Goal: Information Seeking & Learning: Learn about a topic

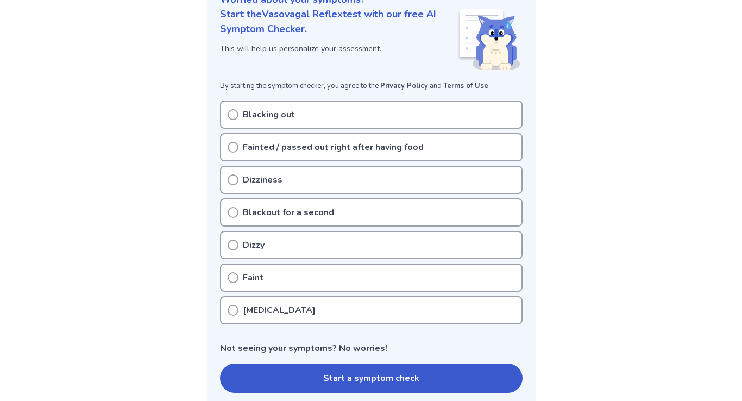
scroll to position [146, 0]
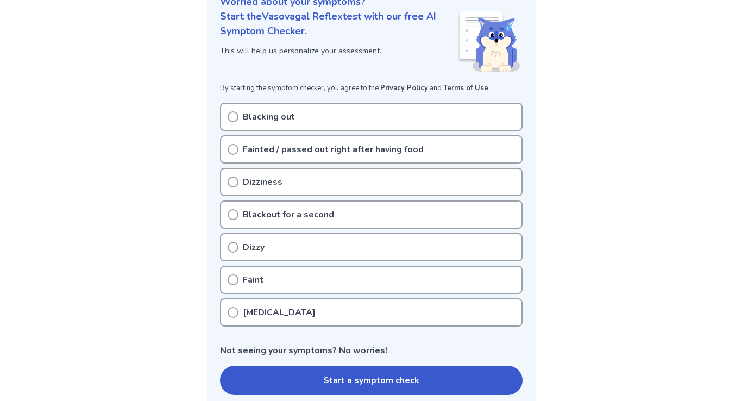
click at [234, 215] on icon at bounding box center [233, 214] width 11 height 11
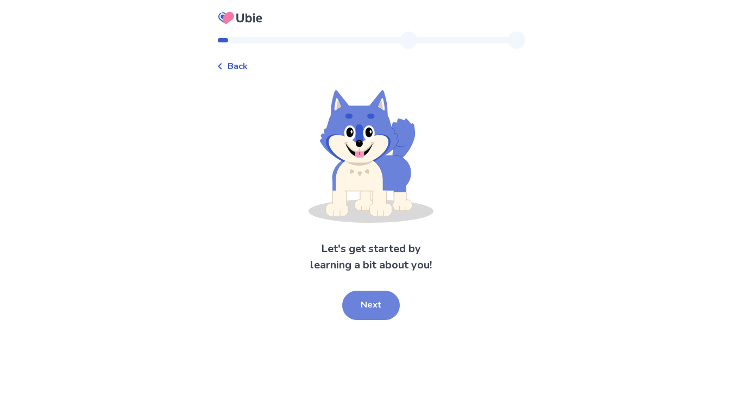
click at [372, 306] on button "Next" at bounding box center [371, 305] width 58 height 29
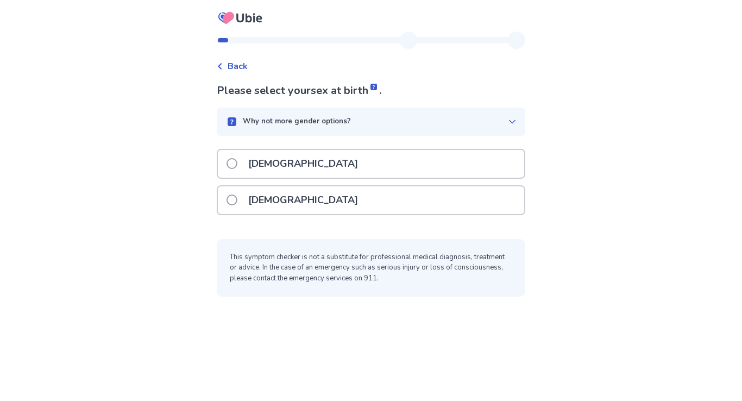
click at [295, 199] on div "[DEMOGRAPHIC_DATA]" at bounding box center [371, 200] width 306 height 28
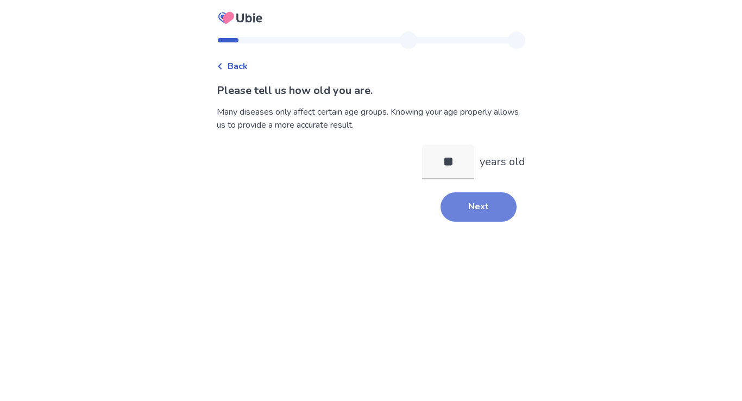
type input "**"
click at [470, 205] on button "Next" at bounding box center [478, 206] width 76 height 29
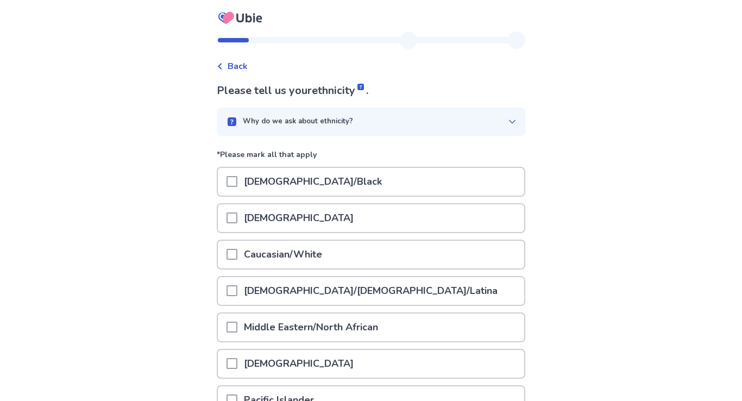
click at [329, 259] on p "Caucasian/White" at bounding box center [282, 255] width 91 height 28
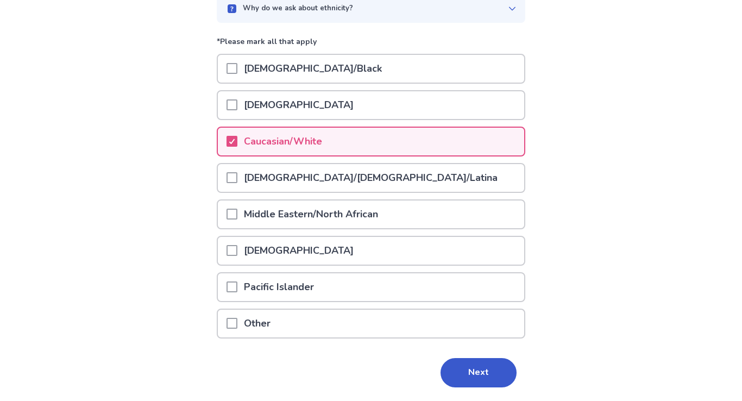
scroll to position [114, 0]
click at [474, 370] on button "Next" at bounding box center [478, 371] width 76 height 29
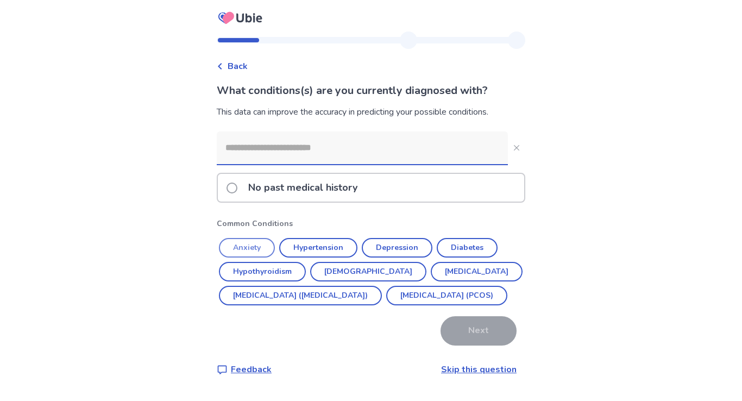
click at [257, 246] on button "Anxiety" at bounding box center [247, 248] width 56 height 20
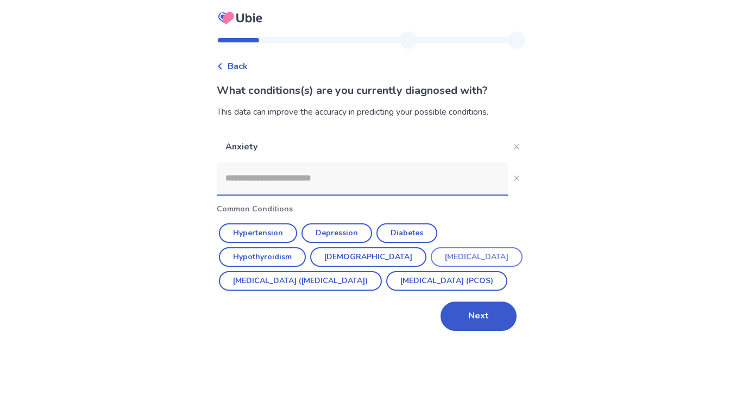
click at [431, 258] on button "[MEDICAL_DATA]" at bounding box center [477, 257] width 92 height 20
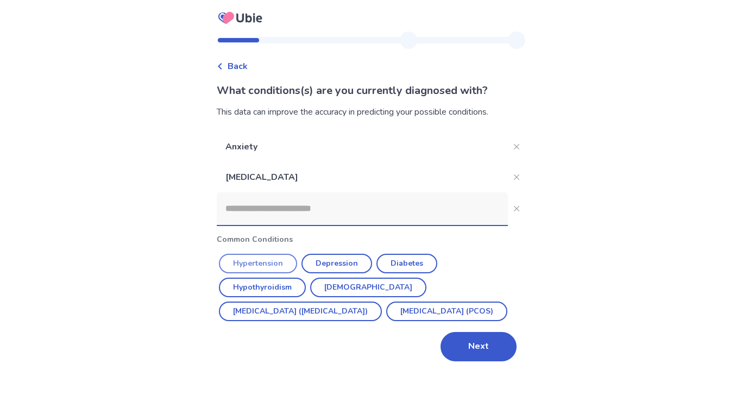
click at [270, 263] on button "Hypertension" at bounding box center [258, 264] width 78 height 20
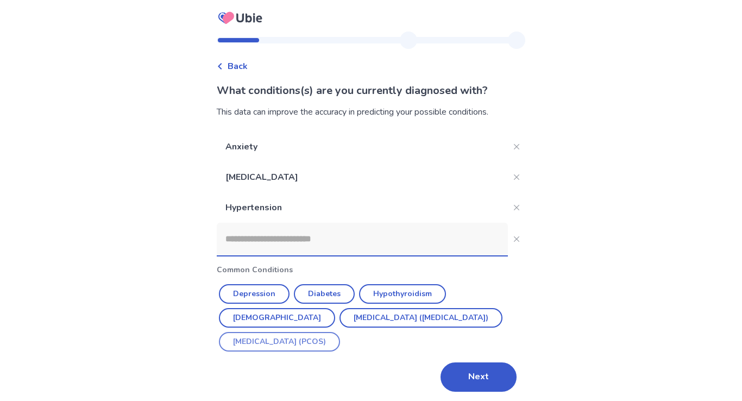
click at [340, 338] on button "[MEDICAL_DATA] (PCOS)" at bounding box center [279, 342] width 121 height 20
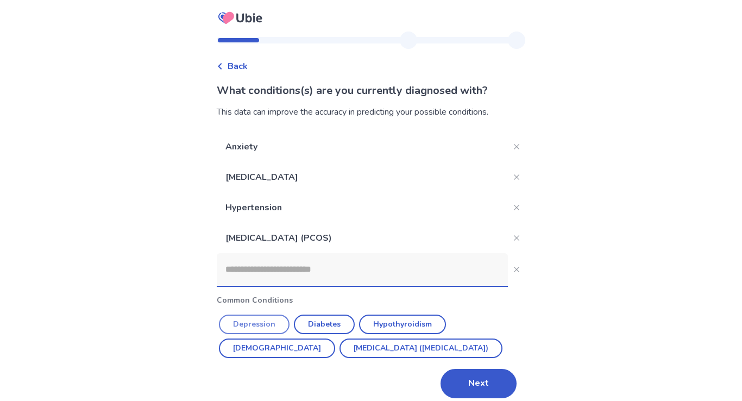
click at [278, 323] on button "Depression" at bounding box center [254, 324] width 71 height 20
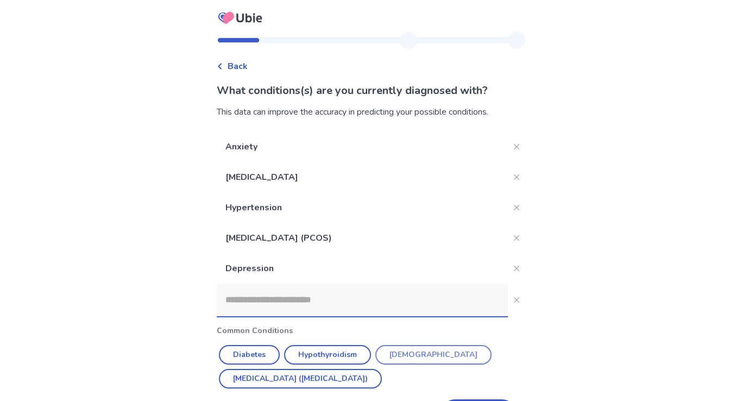
scroll to position [41, 0]
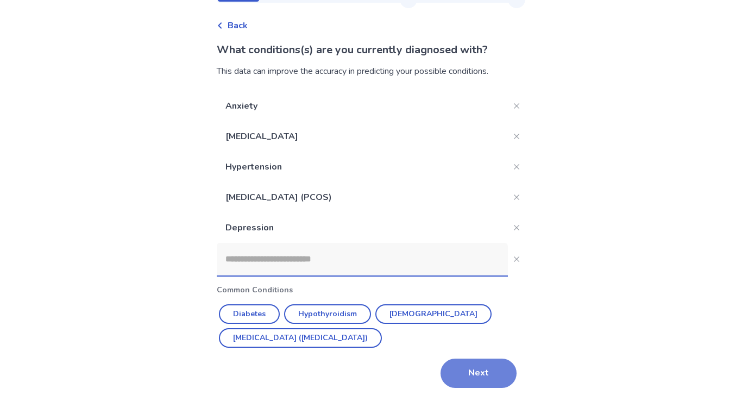
click at [474, 372] on button "Next" at bounding box center [478, 372] width 76 height 29
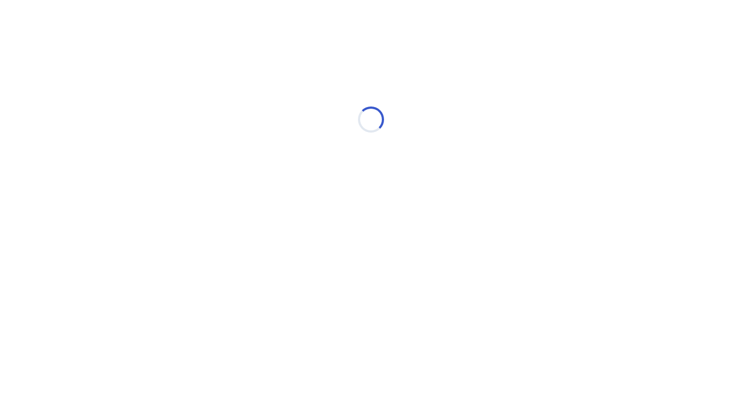
scroll to position [0, 0]
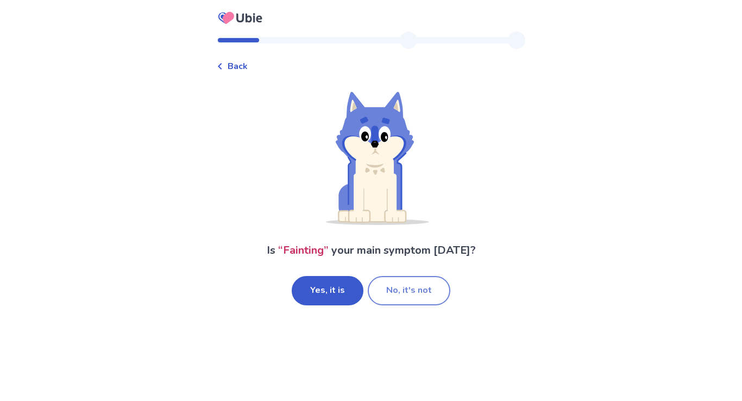
click at [401, 290] on button "No, it's not" at bounding box center [409, 290] width 83 height 29
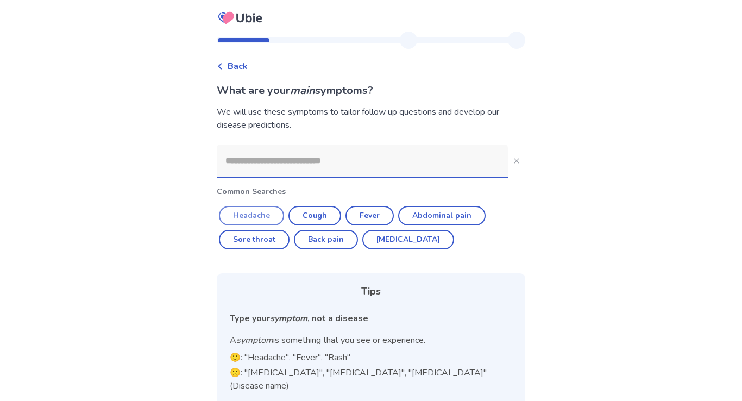
click at [266, 218] on button "Headache" at bounding box center [251, 216] width 65 height 20
type input "********"
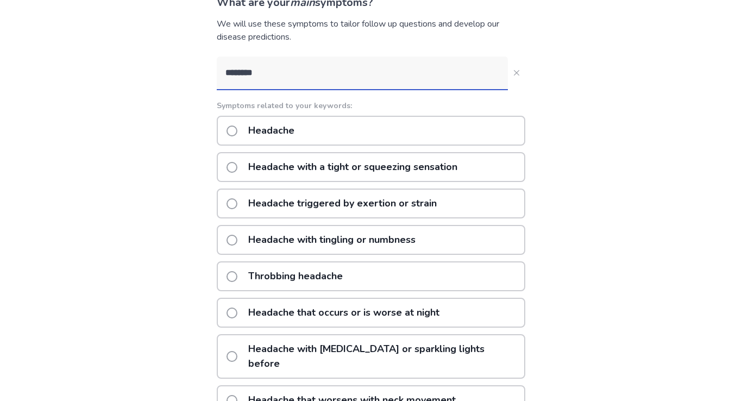
scroll to position [84, 0]
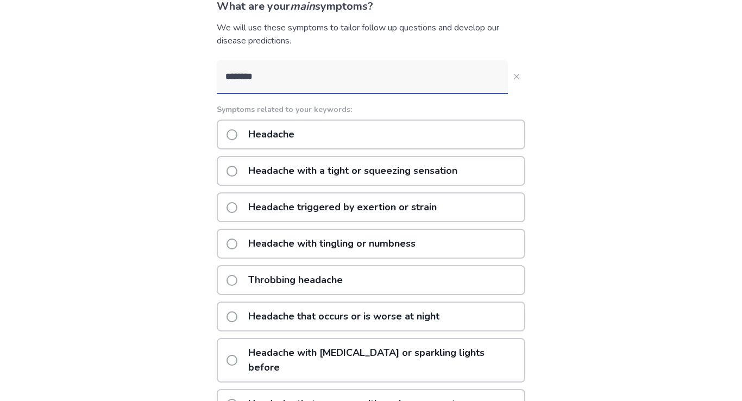
click at [237, 173] on span at bounding box center [231, 171] width 11 height 11
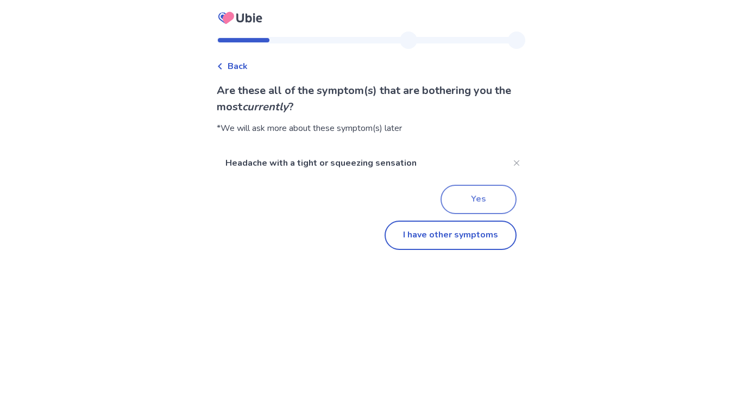
click at [464, 197] on button "Yes" at bounding box center [478, 199] width 76 height 29
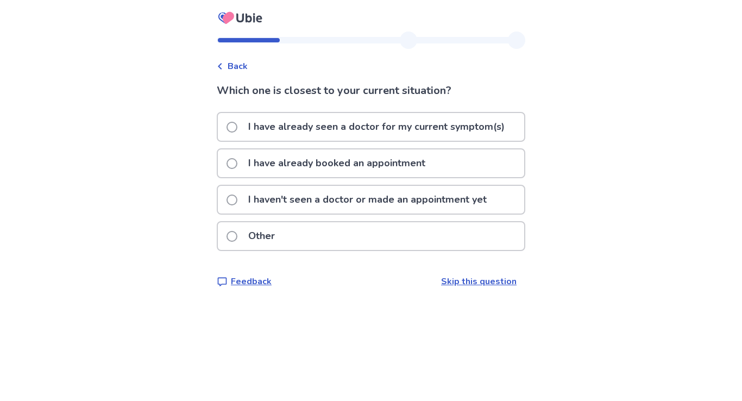
click at [454, 196] on p "I haven't seen a doctor or made an appointment yet" at bounding box center [367, 200] width 251 height 28
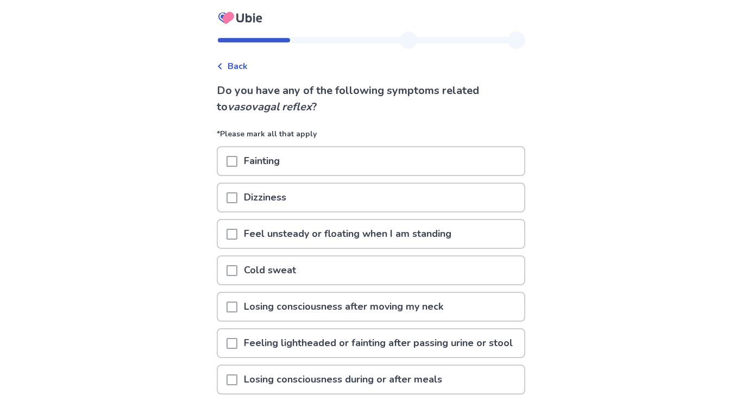
click at [237, 197] on span at bounding box center [231, 197] width 11 height 11
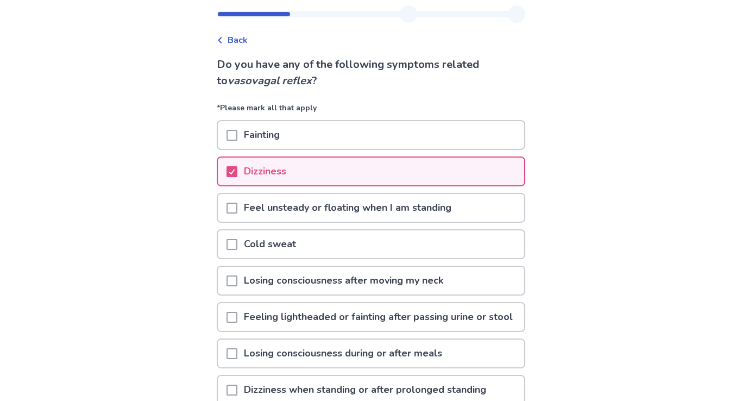
scroll to position [32, 0]
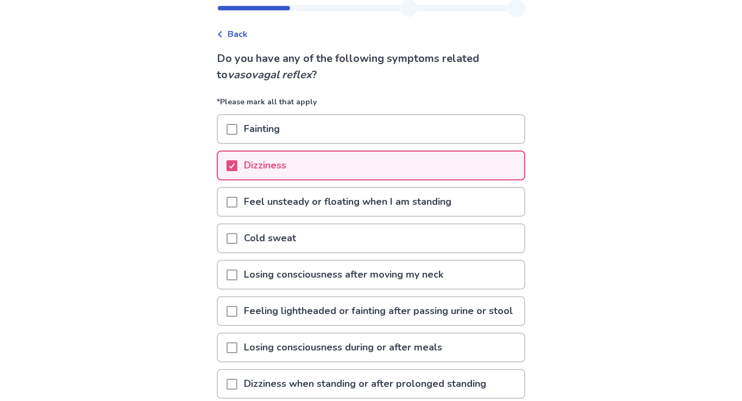
click at [237, 203] on span at bounding box center [231, 202] width 11 height 11
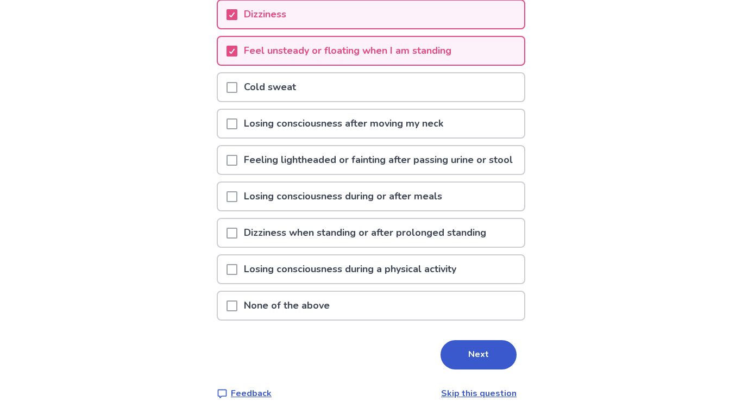
scroll to position [188, 0]
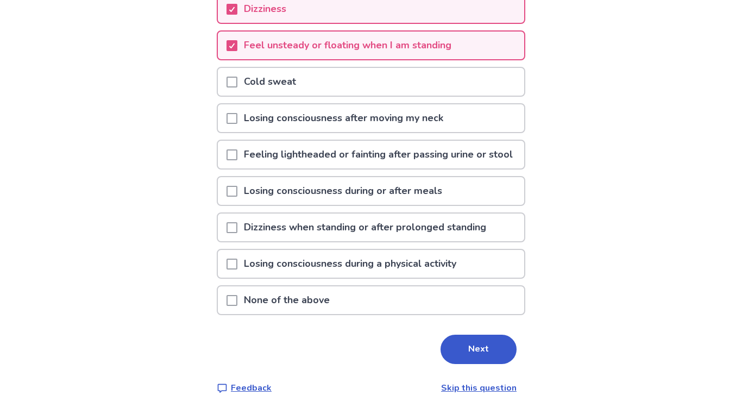
click at [235, 233] on span at bounding box center [231, 227] width 11 height 11
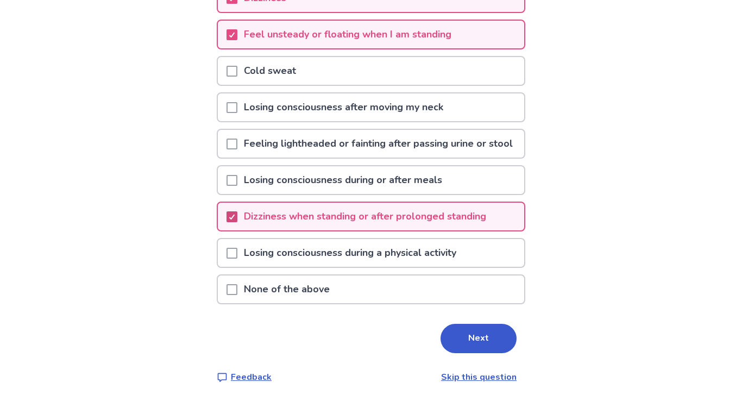
scroll to position [214, 0]
click at [463, 332] on button "Next" at bounding box center [478, 338] width 76 height 29
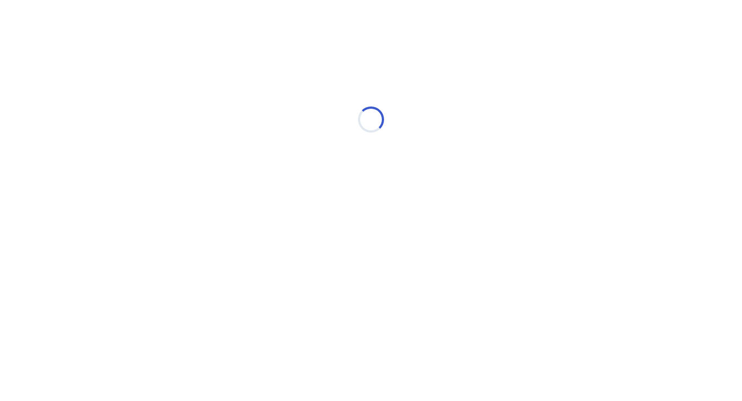
scroll to position [0, 0]
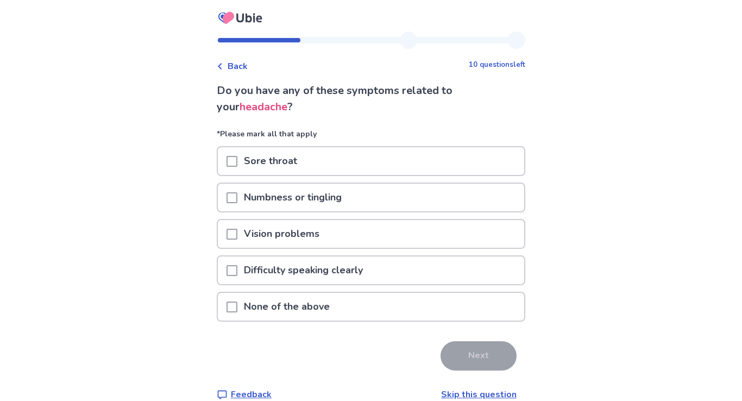
click at [237, 236] on span at bounding box center [231, 234] width 11 height 11
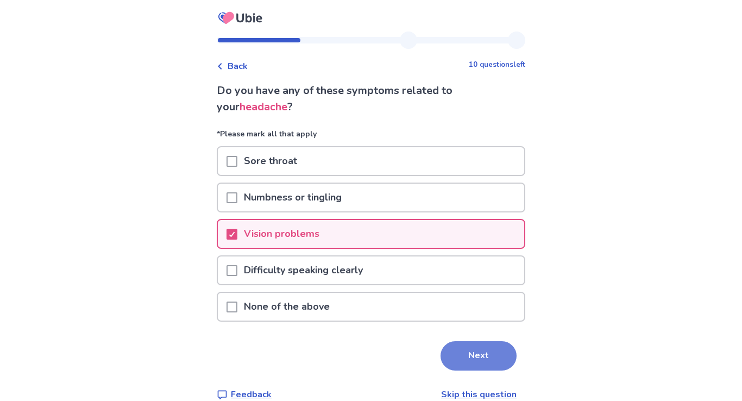
click at [468, 354] on button "Next" at bounding box center [478, 355] width 76 height 29
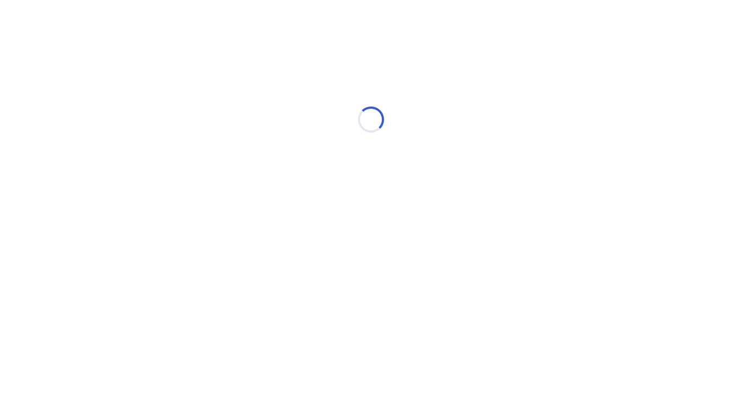
select select "*"
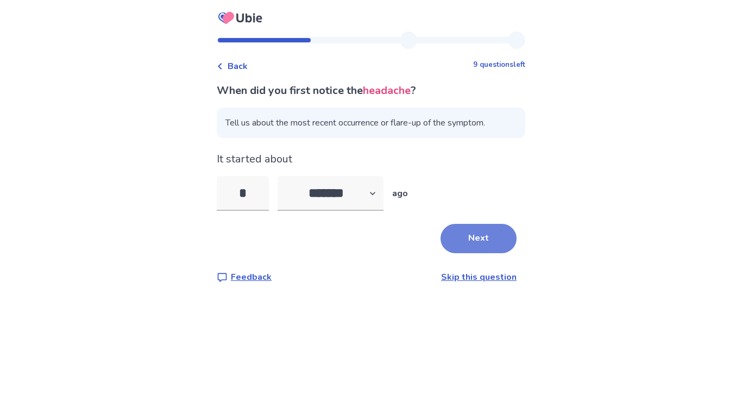
type input "*"
click at [486, 242] on button "Next" at bounding box center [478, 238] width 76 height 29
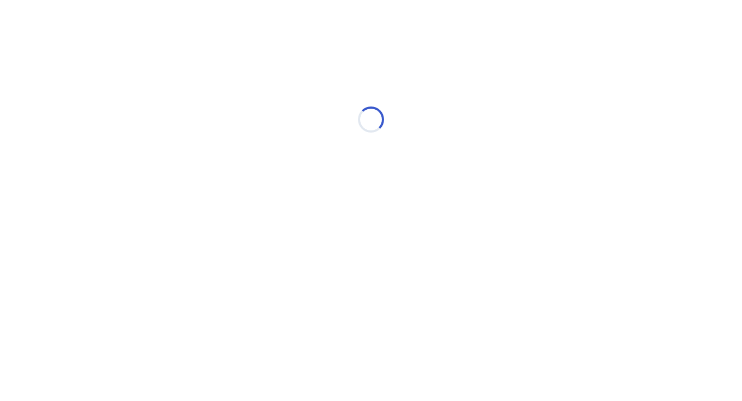
select select "*"
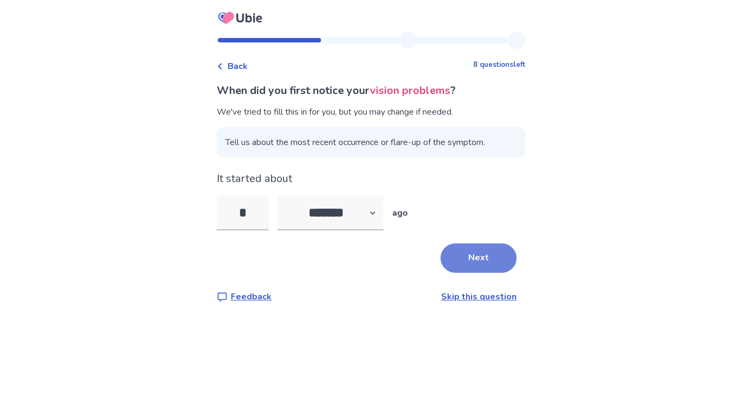
click at [464, 263] on button "Next" at bounding box center [478, 257] width 76 height 29
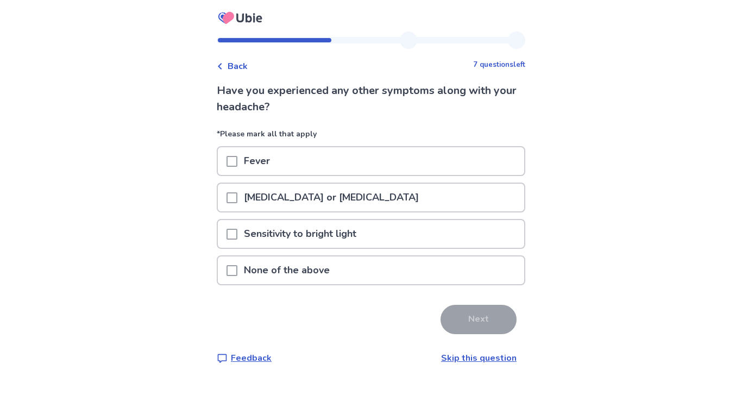
click at [237, 197] on span at bounding box center [231, 197] width 11 height 11
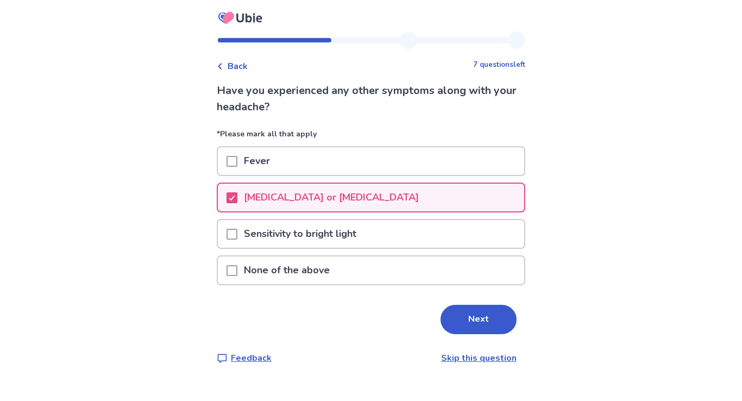
click at [235, 232] on span at bounding box center [231, 234] width 11 height 11
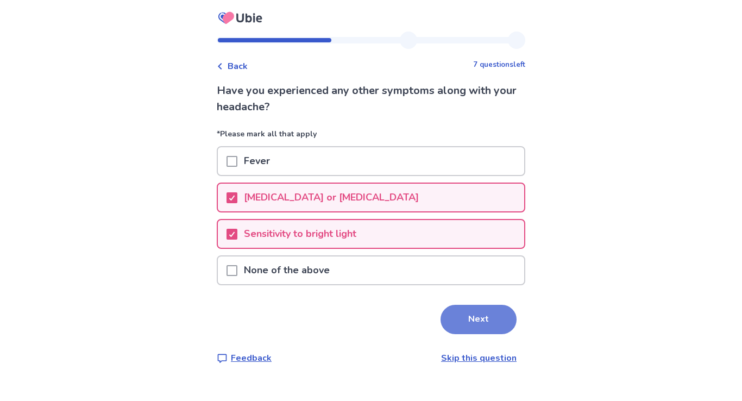
click at [469, 316] on button "Next" at bounding box center [478, 319] width 76 height 29
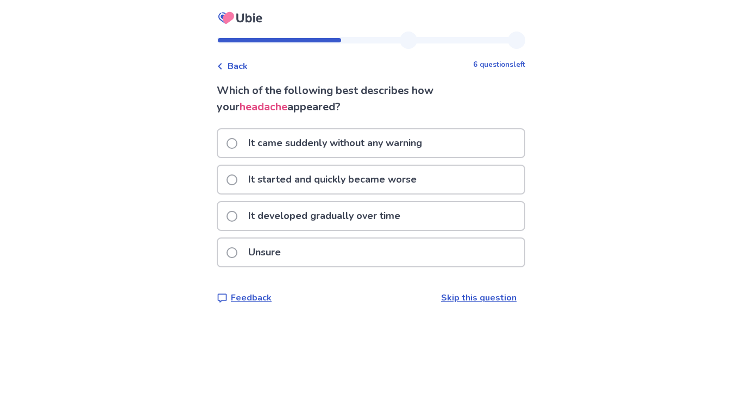
click at [237, 218] on span at bounding box center [231, 216] width 11 height 11
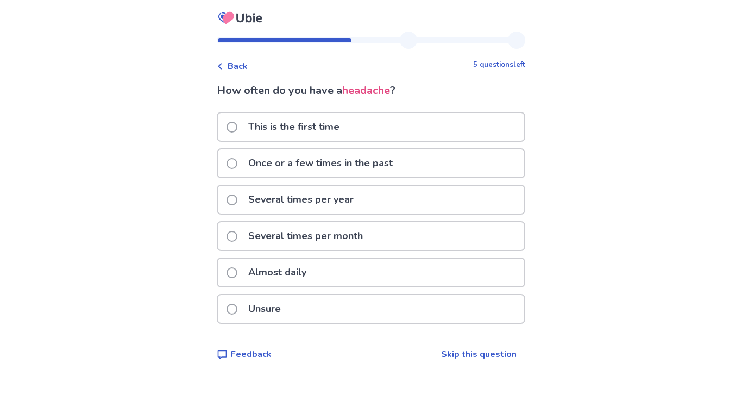
click at [237, 237] on span at bounding box center [231, 236] width 11 height 11
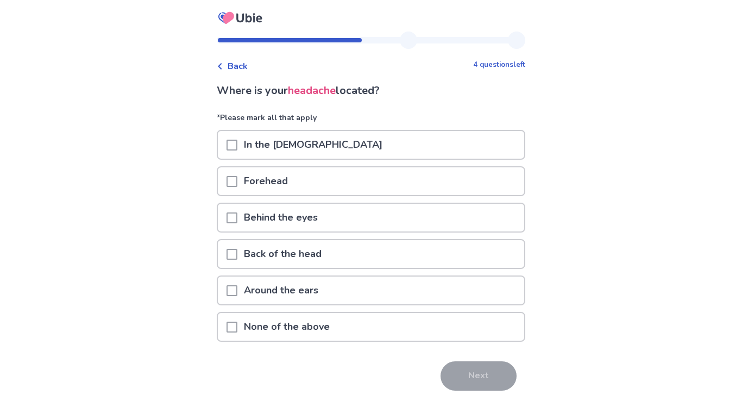
click at [237, 221] on span at bounding box center [231, 217] width 11 height 11
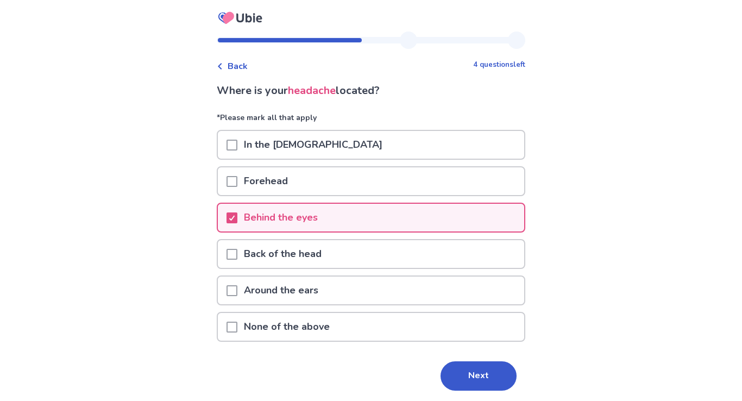
click at [237, 251] on span at bounding box center [231, 254] width 11 height 11
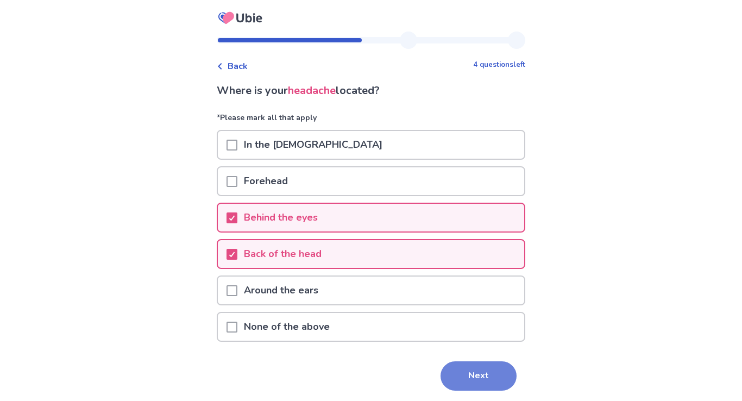
click at [463, 369] on button "Next" at bounding box center [478, 375] width 76 height 29
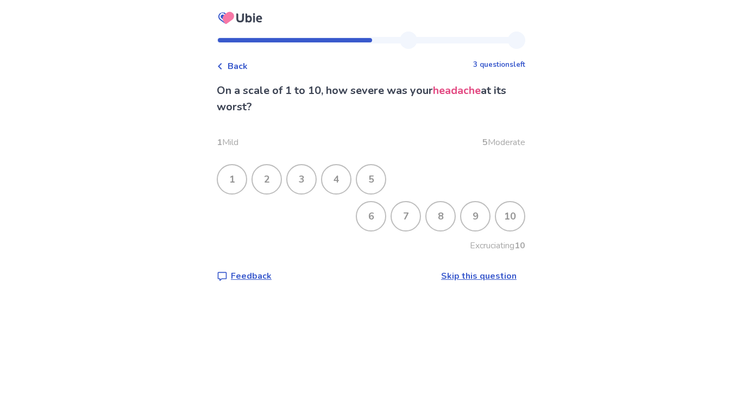
click at [461, 220] on div "9" at bounding box center [475, 216] width 28 height 28
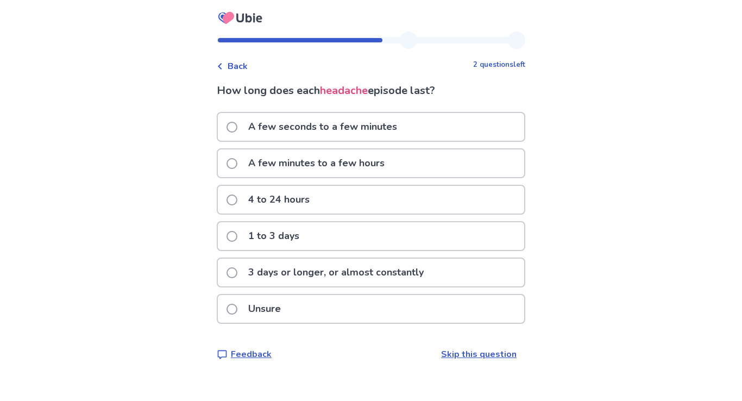
click at [419, 244] on div "1 to 3 days" at bounding box center [371, 236] width 306 height 28
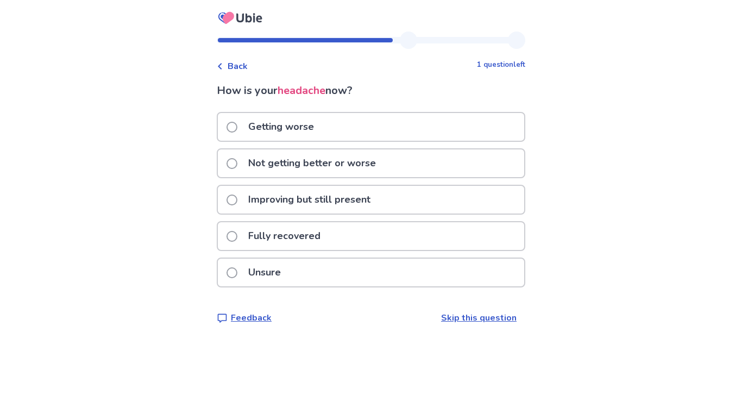
click at [425, 200] on div "Improving but still present" at bounding box center [371, 200] width 306 height 28
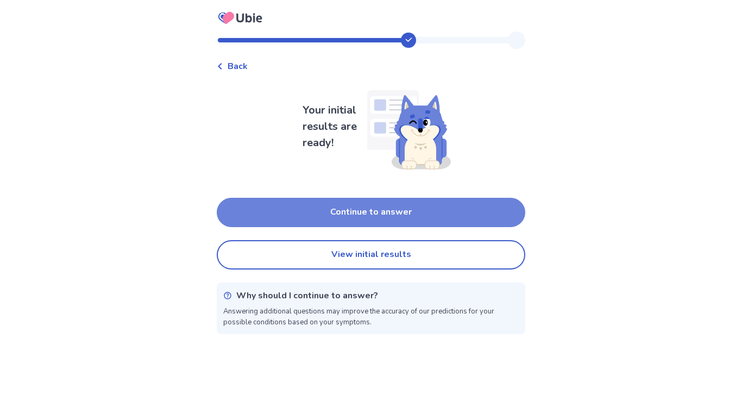
click at [436, 217] on button "Continue to answer" at bounding box center [371, 212] width 309 height 29
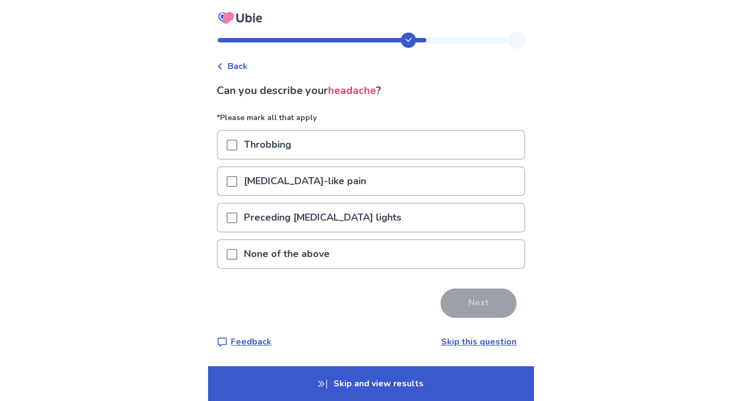
click at [392, 150] on div "Throbbing" at bounding box center [371, 145] width 306 height 28
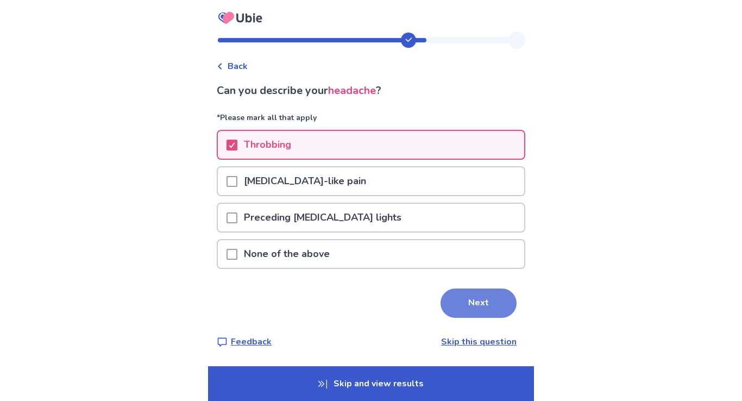
click at [468, 307] on button "Next" at bounding box center [478, 302] width 76 height 29
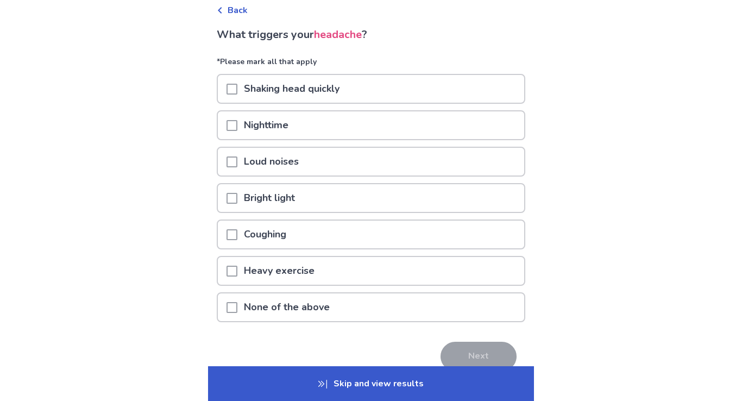
scroll to position [59, 0]
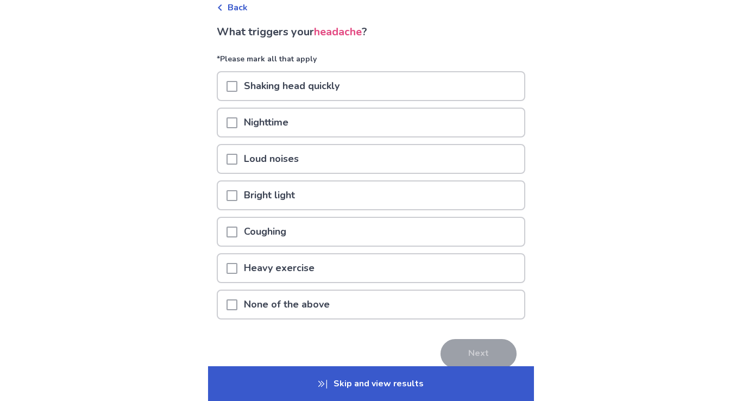
click at [236, 122] on span at bounding box center [231, 122] width 11 height 11
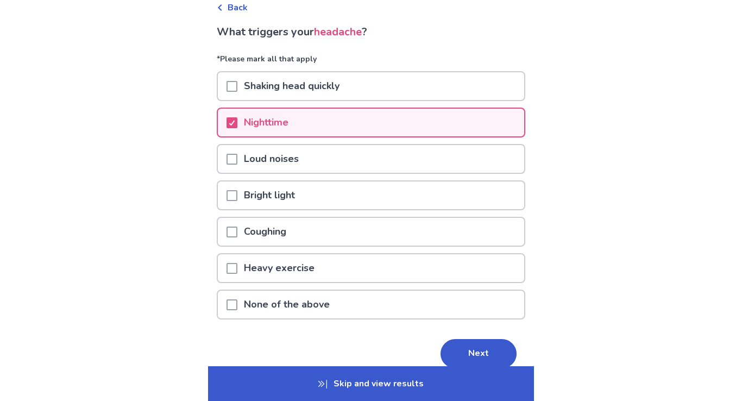
click at [237, 194] on span at bounding box center [231, 195] width 11 height 11
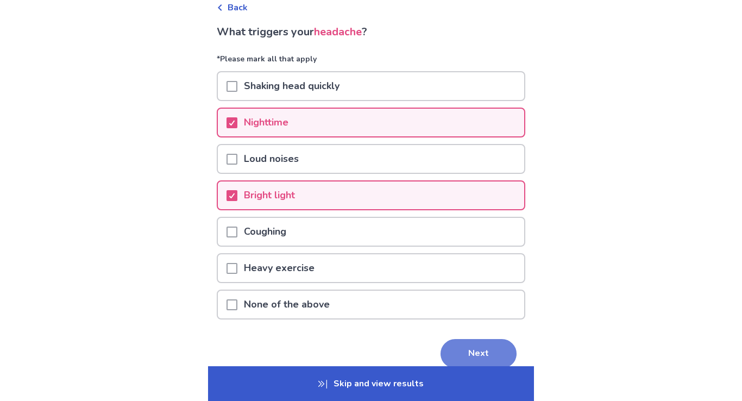
click at [475, 353] on button "Next" at bounding box center [478, 353] width 76 height 29
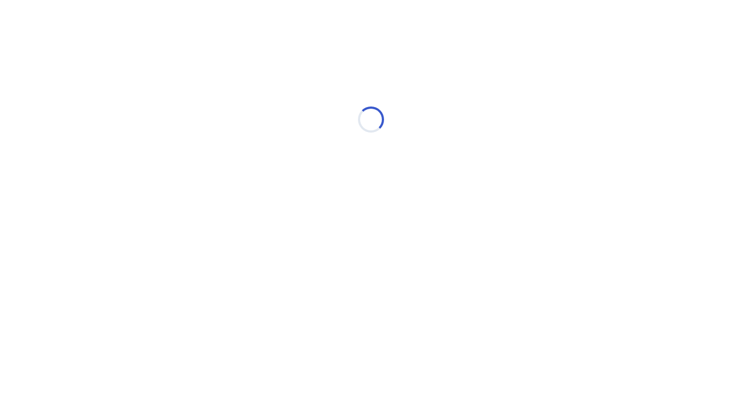
scroll to position [0, 0]
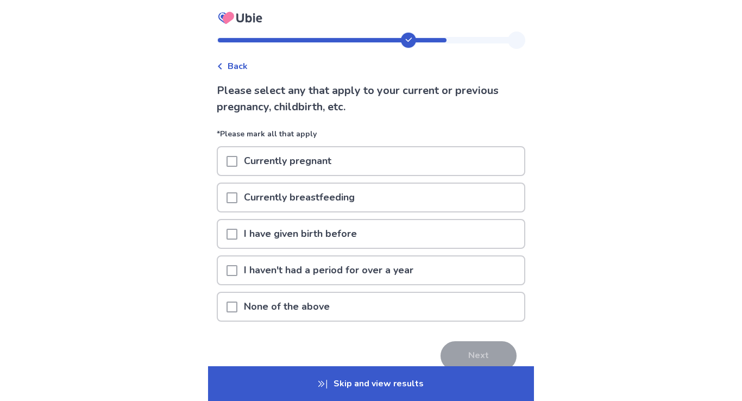
click at [236, 232] on span at bounding box center [231, 234] width 11 height 11
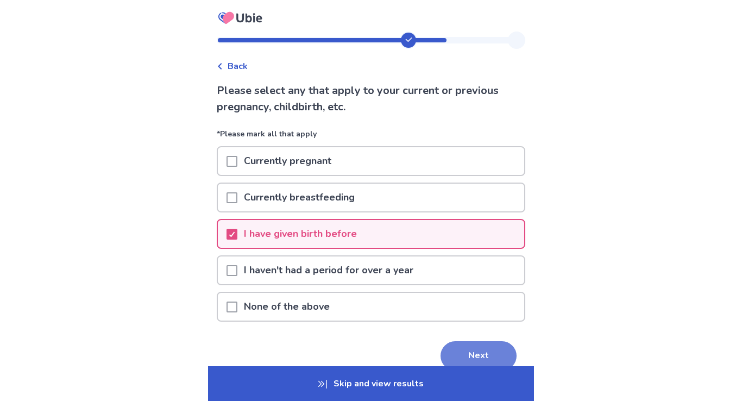
click at [481, 345] on button "Next" at bounding box center [478, 355] width 76 height 29
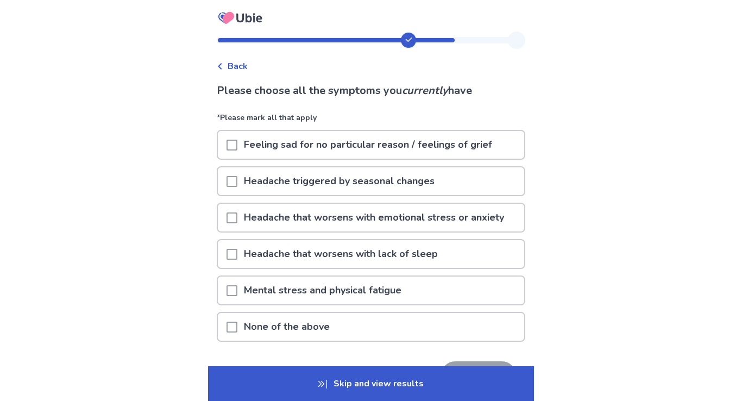
click at [237, 179] on span at bounding box center [231, 181] width 11 height 11
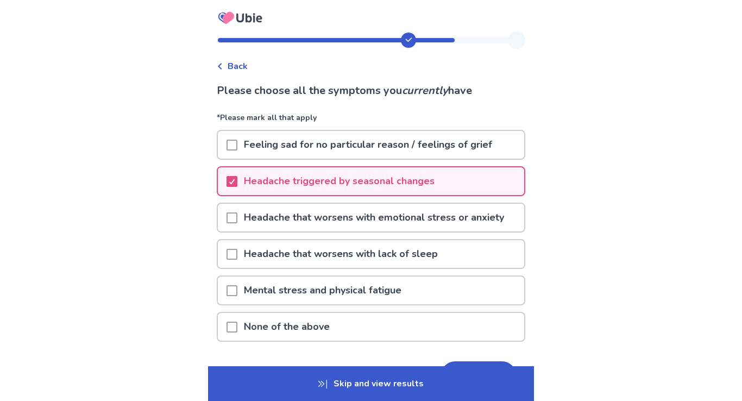
click at [237, 219] on span at bounding box center [231, 217] width 11 height 11
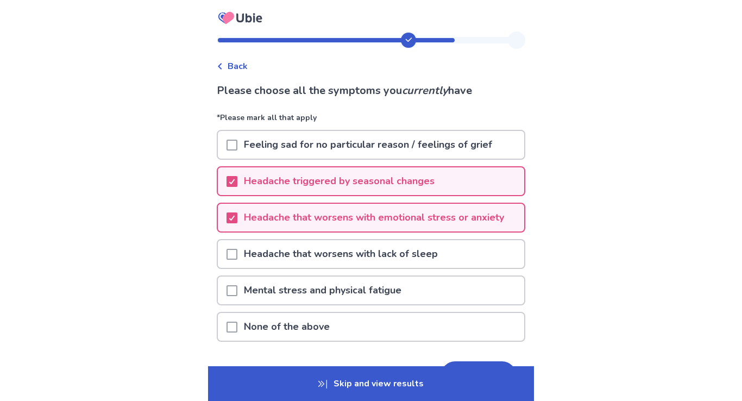
click at [237, 252] on span at bounding box center [231, 254] width 11 height 11
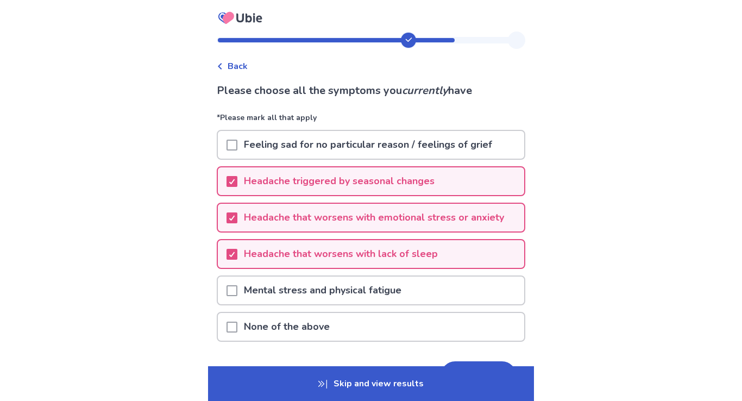
click at [237, 284] on div at bounding box center [231, 290] width 11 height 28
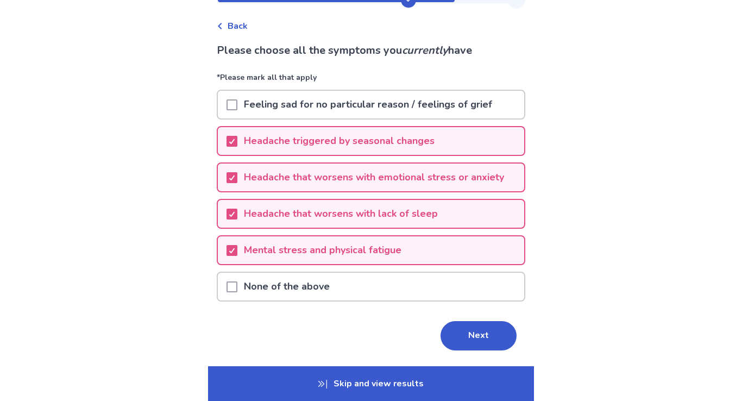
scroll to position [42, 0]
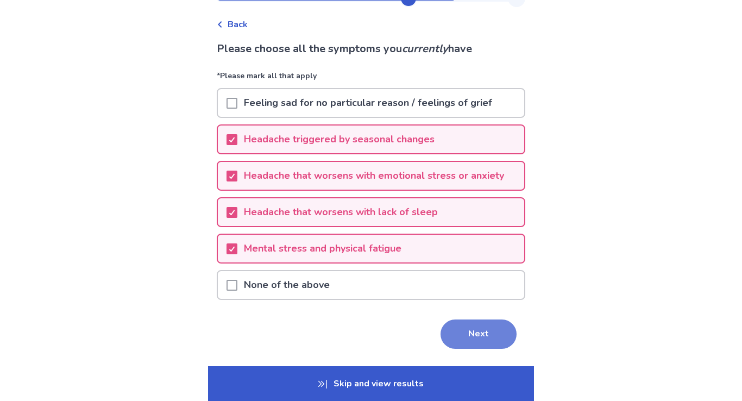
click at [456, 324] on button "Next" at bounding box center [478, 333] width 76 height 29
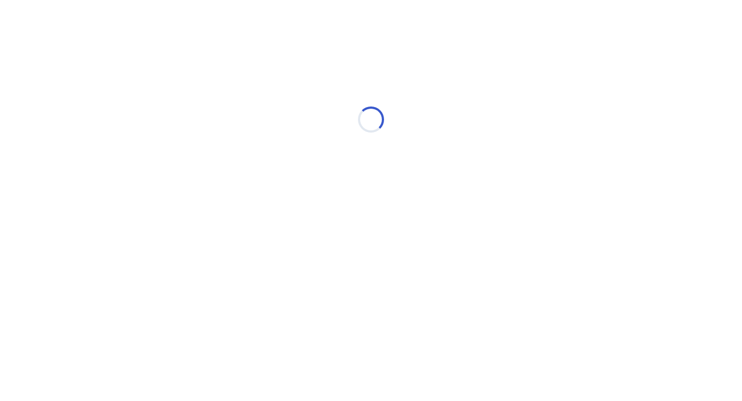
scroll to position [0, 0]
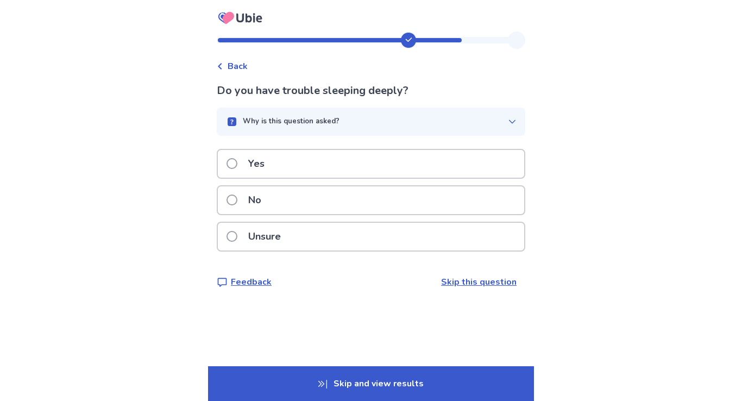
click at [310, 200] on div "No" at bounding box center [371, 200] width 306 height 28
click at [356, 203] on div "No" at bounding box center [371, 200] width 306 height 28
click at [364, 214] on div "No" at bounding box center [371, 200] width 306 height 28
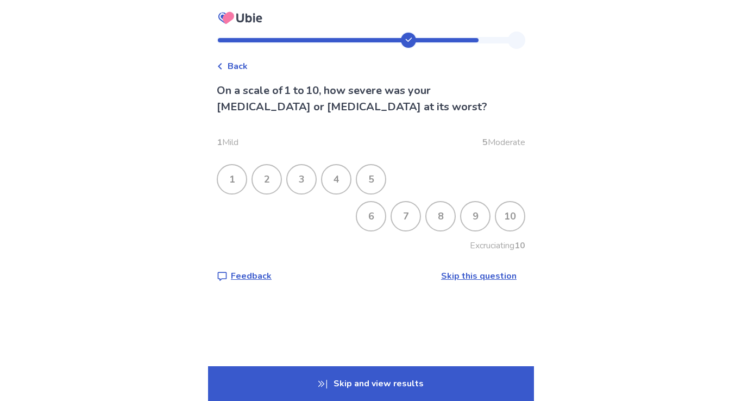
click at [442, 217] on div "8" at bounding box center [440, 216] width 28 height 28
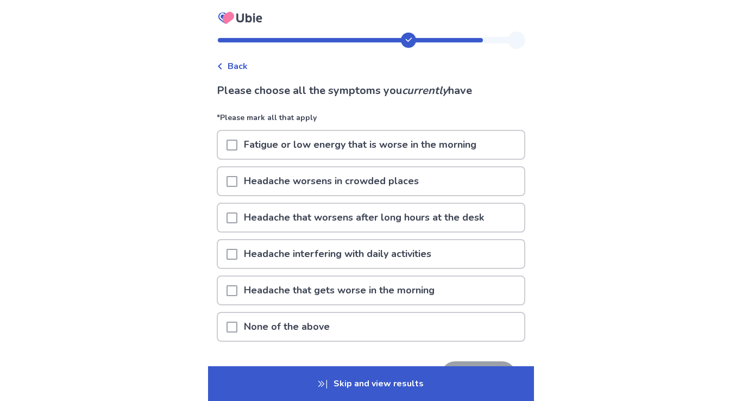
click at [422, 181] on p "Headache worsens in crowded places" at bounding box center [331, 181] width 188 height 28
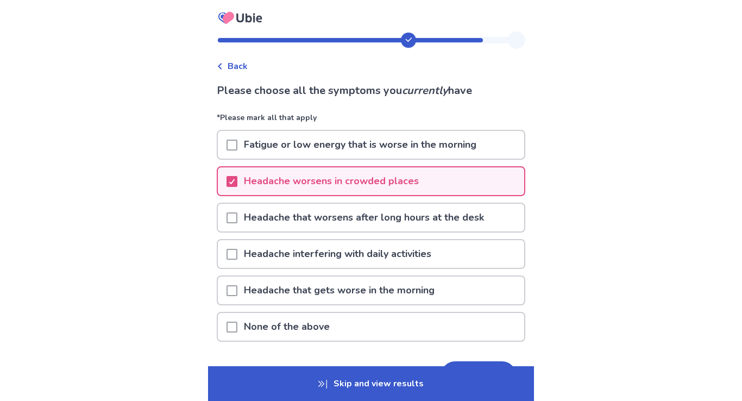
click at [427, 225] on p "Headache that worsens after long hours at the desk" at bounding box center [363, 218] width 253 height 28
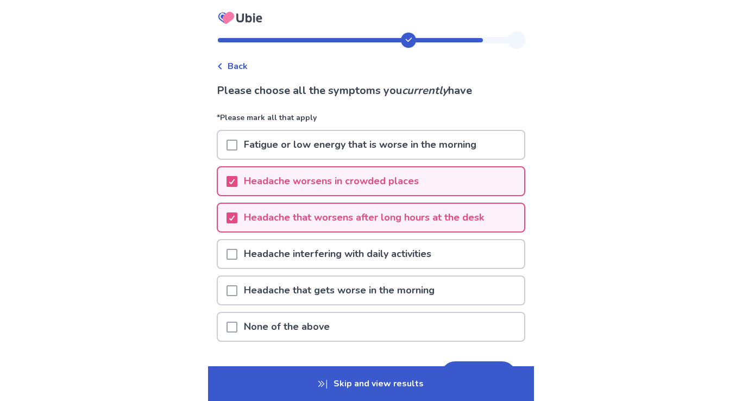
click at [429, 255] on p "Headache interfering with daily activities" at bounding box center [337, 254] width 200 height 28
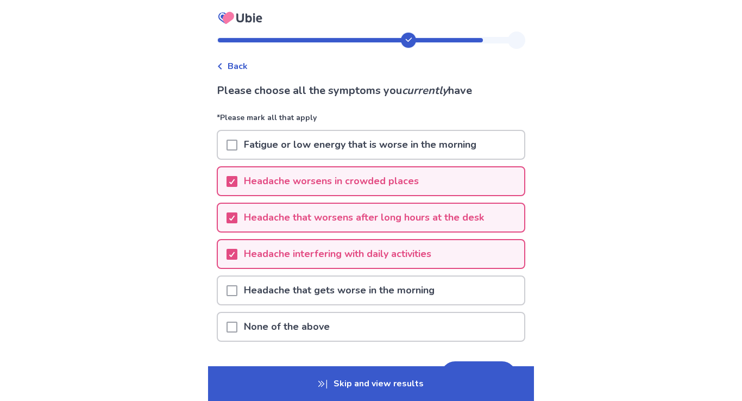
click at [429, 290] on p "Headache that gets worse in the morning" at bounding box center [339, 290] width 204 height 28
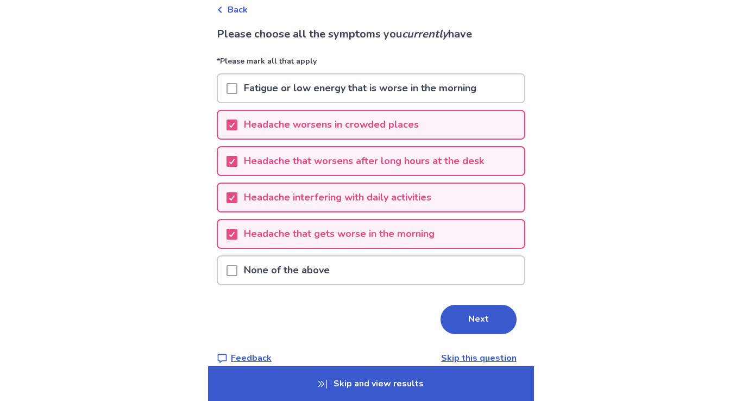
scroll to position [60, 0]
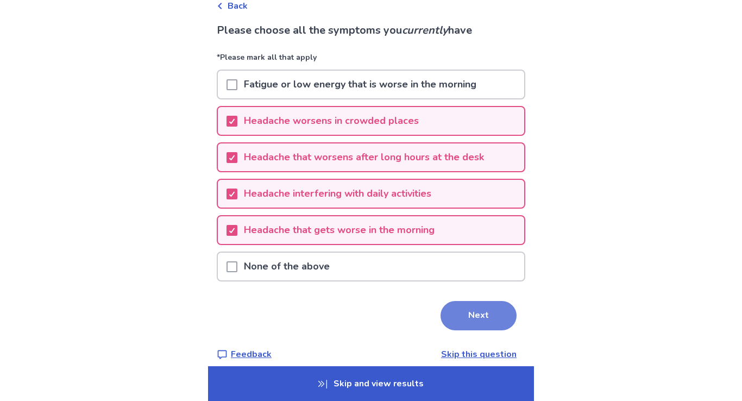
click at [457, 320] on button "Next" at bounding box center [478, 315] width 76 height 29
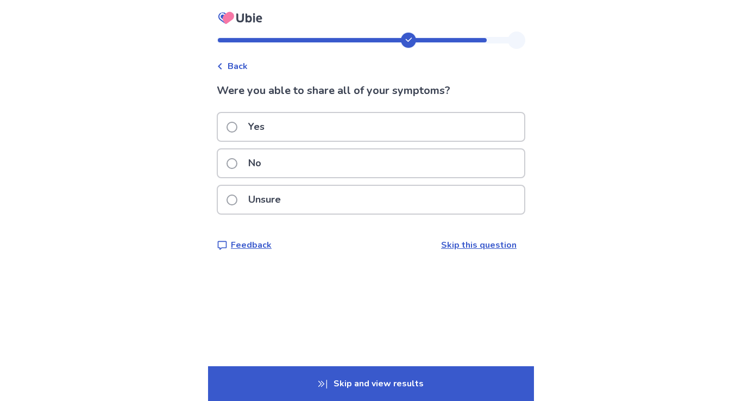
click at [374, 124] on div "Yes" at bounding box center [371, 127] width 306 height 28
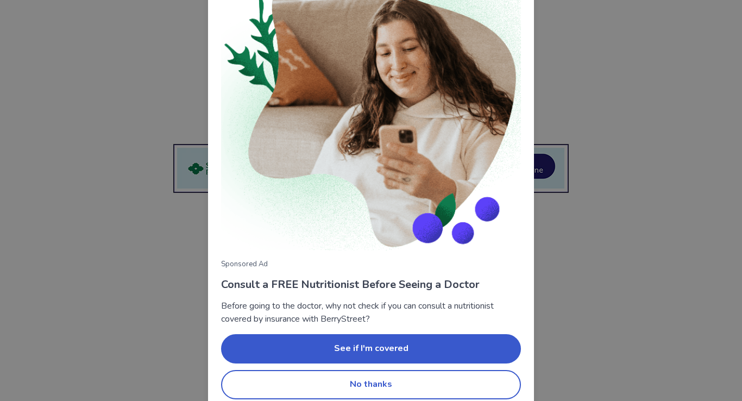
scroll to position [74, 0]
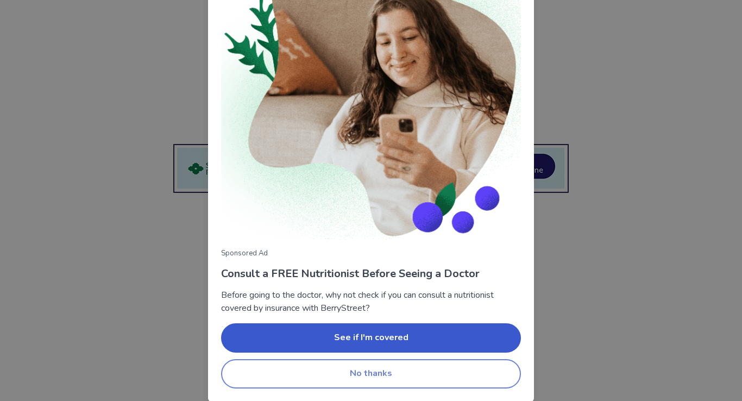
click at [442, 370] on button "No thanks" at bounding box center [371, 373] width 300 height 29
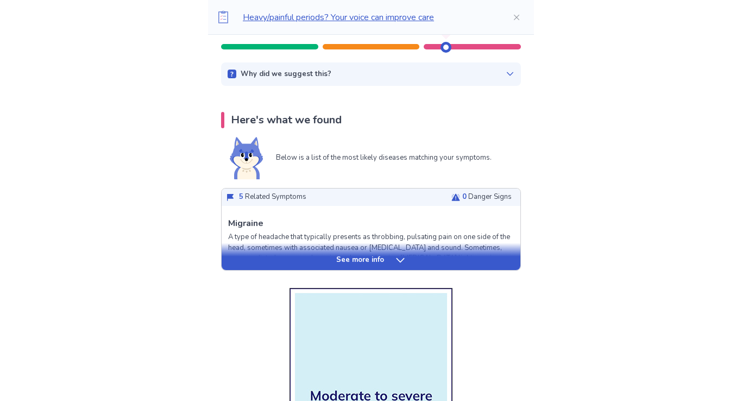
scroll to position [219, 0]
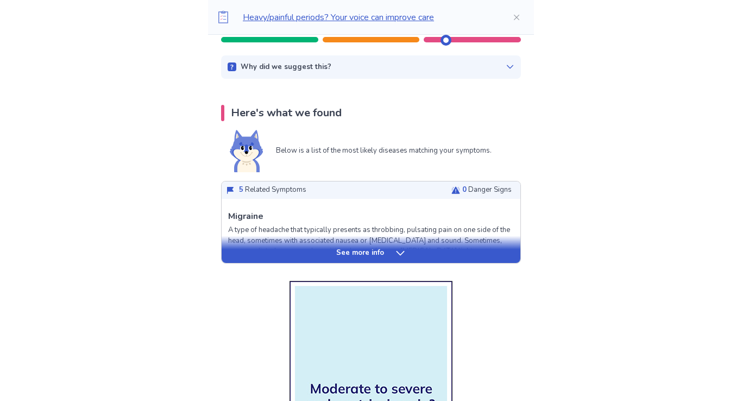
click at [392, 256] on div "See more info" at bounding box center [371, 253] width 299 height 11
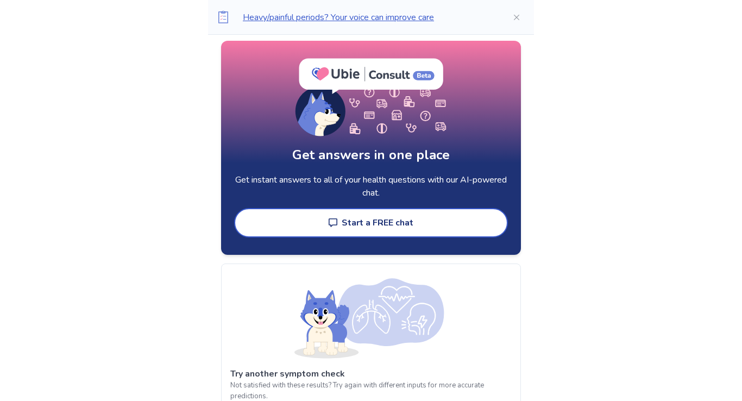
scroll to position [2938, 0]
